Goal: Browse casually: Explore the website without a specific task or goal

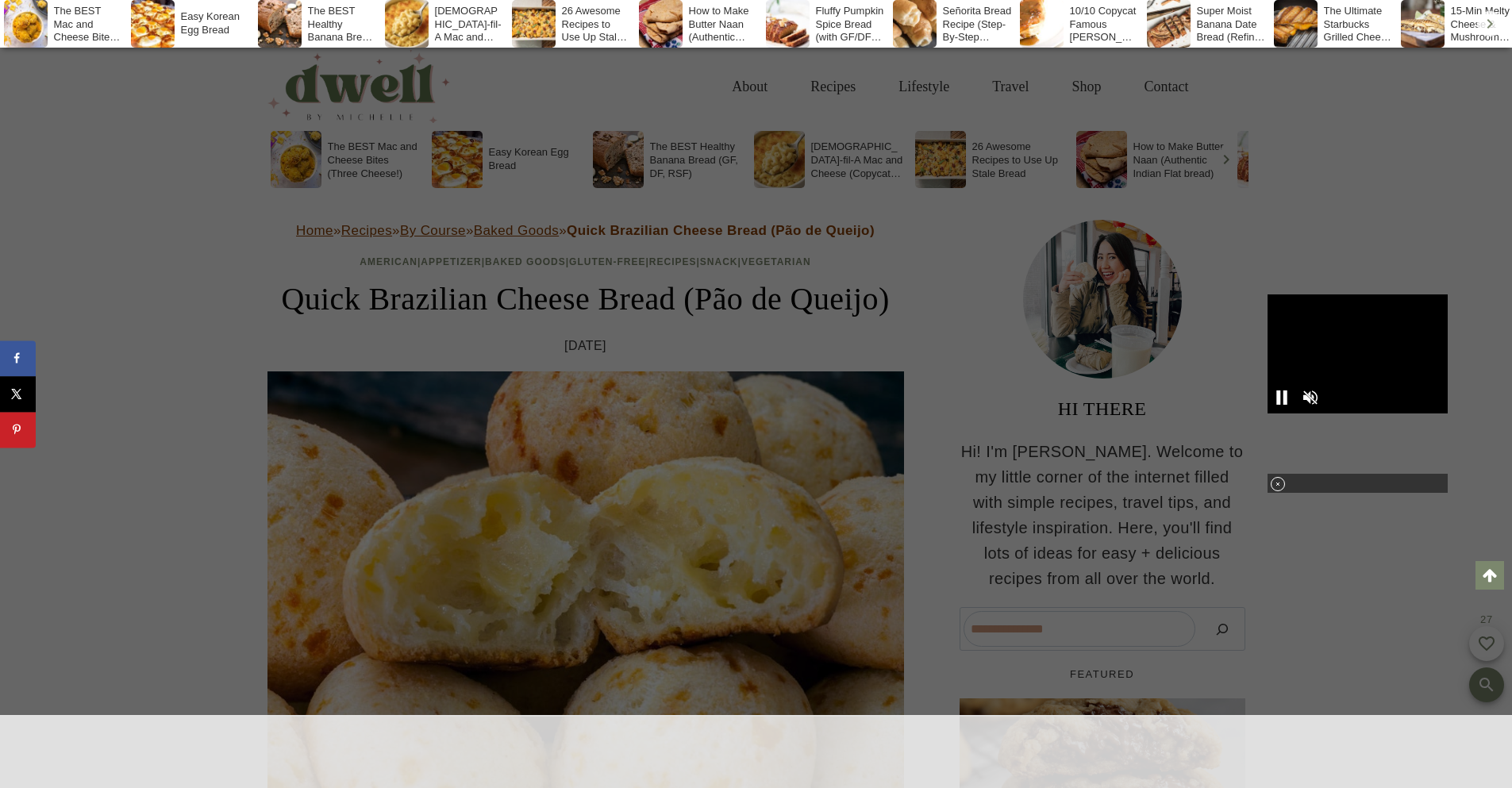
scroll to position [20481, 0]
